Goal: Information Seeking & Learning: Learn about a topic

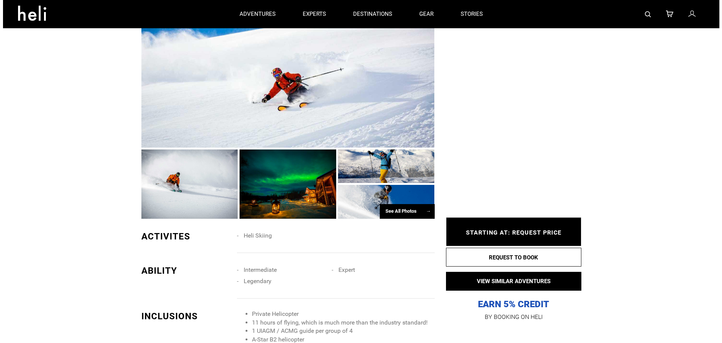
scroll to position [75, 0]
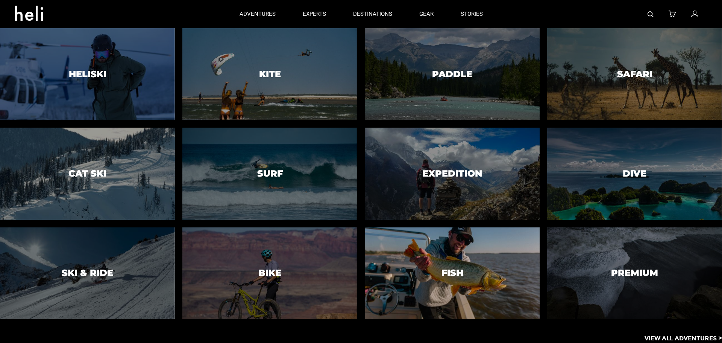
click at [448, 261] on div at bounding box center [452, 273] width 178 height 94
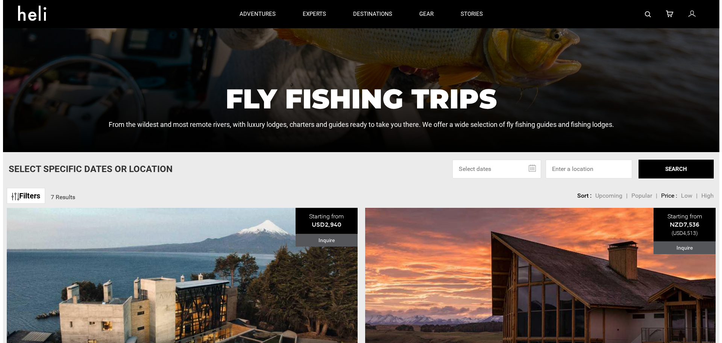
scroll to position [75, 0]
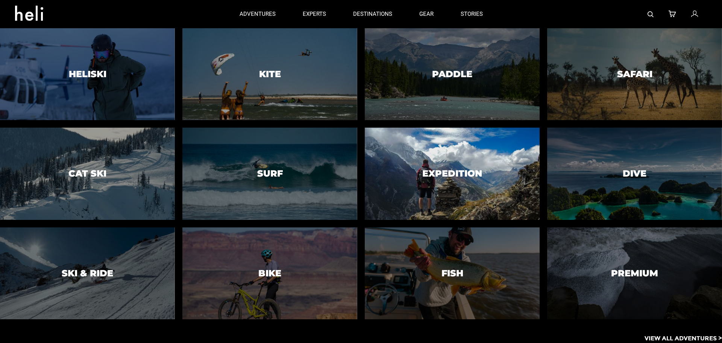
click at [414, 163] on div at bounding box center [452, 174] width 178 height 94
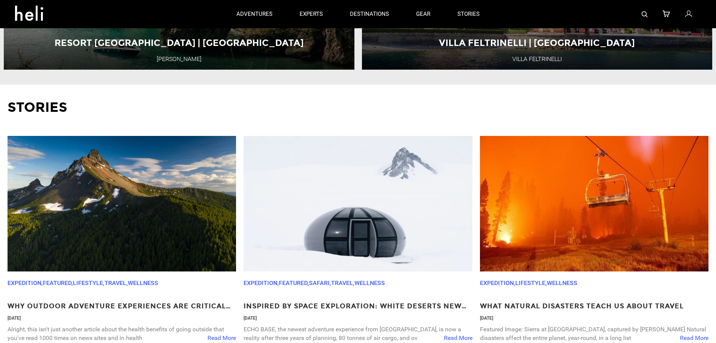
scroll to position [301, 0]
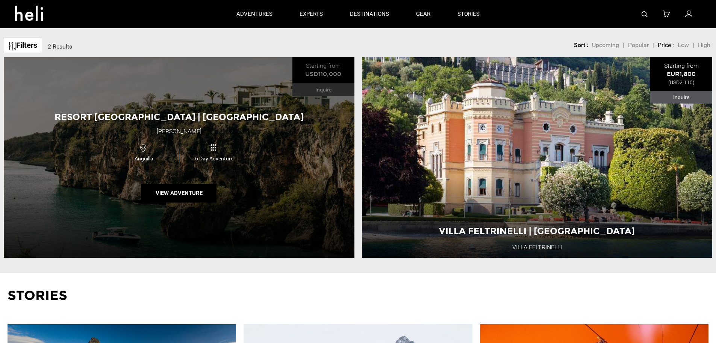
click at [247, 126] on div "Resort [GEOGRAPHIC_DATA] | Anguilla [GEOGRAPHIC_DATA] [GEOGRAPHIC_DATA] [GEOGRA…" at bounding box center [179, 157] width 351 height 200
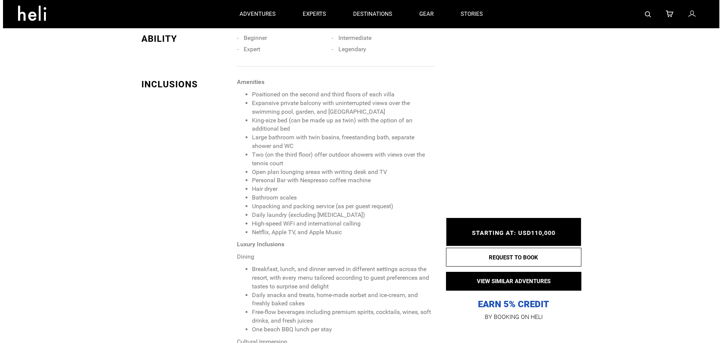
scroll to position [338, 0]
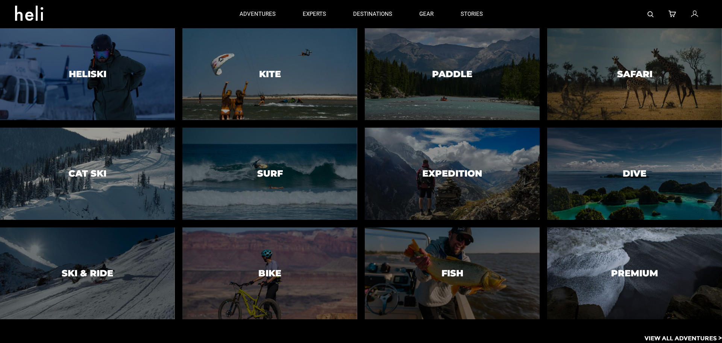
click at [608, 291] on div at bounding box center [634, 273] width 178 height 94
